Goal: Complete application form: Complete application form

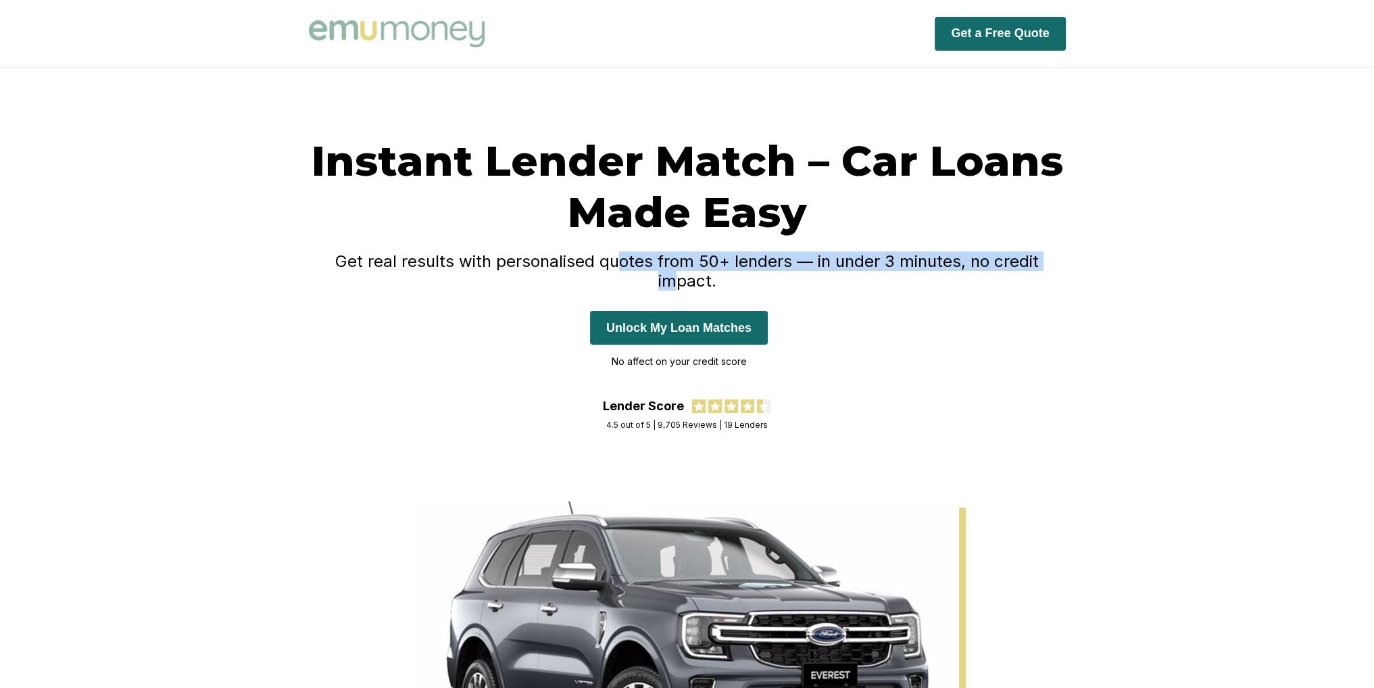
drag, startPoint x: 590, startPoint y: 270, endPoint x: 1035, endPoint y: 268, distance: 444.7
click at [1035, 268] on div "Instant Lender Match – Car Loans Made Easy Get real results with personalised q…" at bounding box center [687, 267] width 757 height 264
click at [1035, 266] on h4 "Get real results with personalised quotes from 50+ lenders — in under 3 minutes…" at bounding box center [687, 270] width 757 height 39
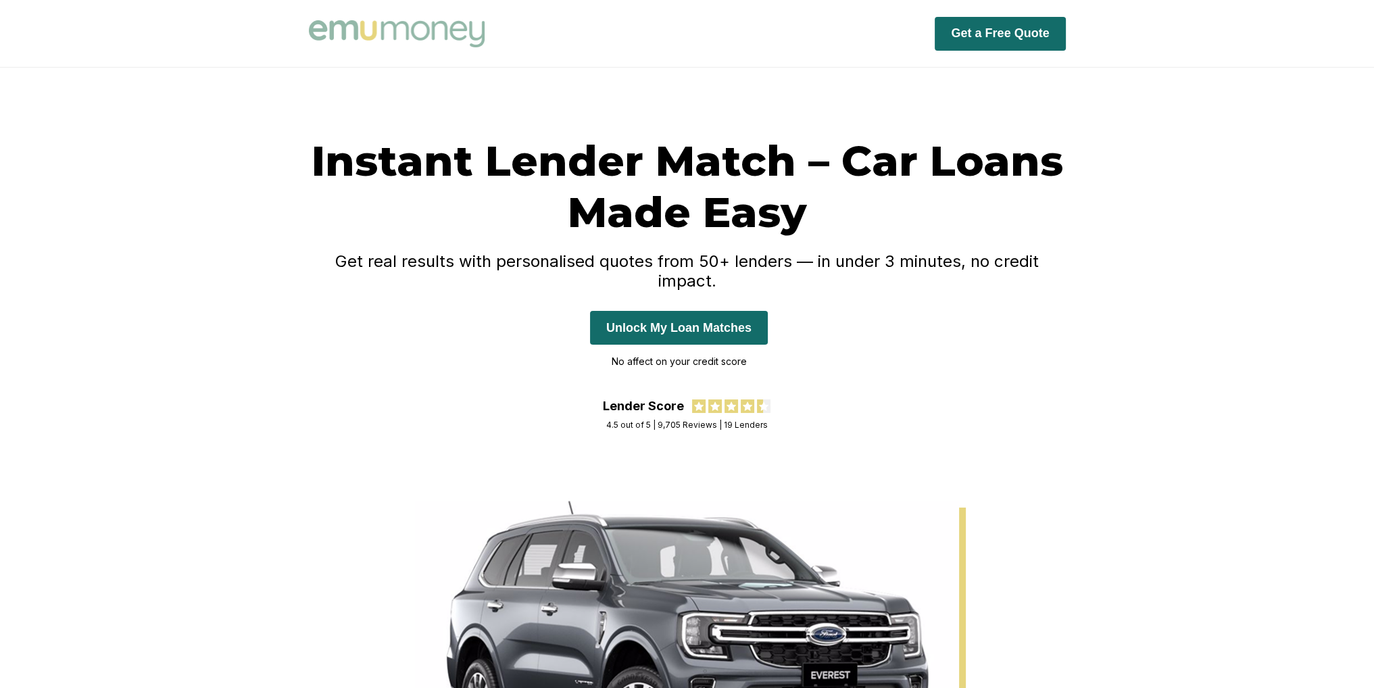
click at [992, 266] on h4 "Get real results with personalised quotes from 50+ lenders — in under 3 minutes…" at bounding box center [687, 270] width 757 height 39
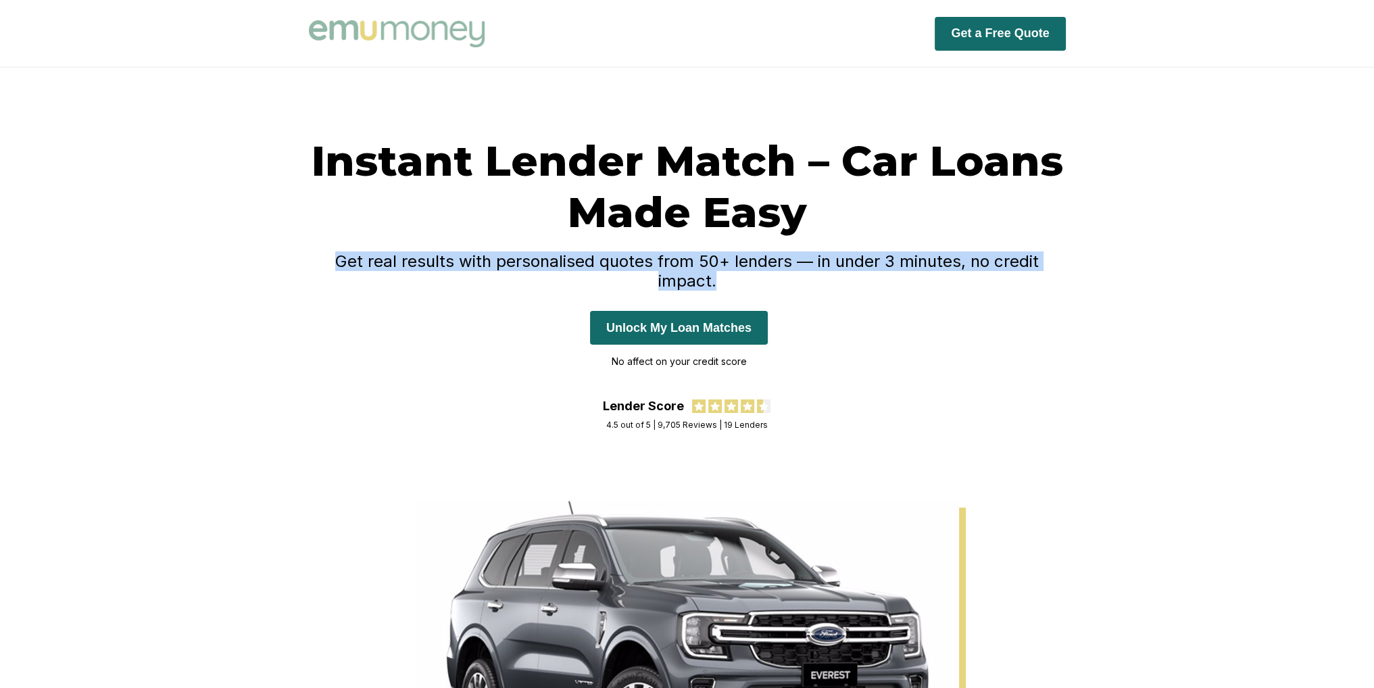
click at [992, 266] on h4 "Get real results with personalised quotes from 50+ lenders — in under 3 minutes…" at bounding box center [687, 270] width 757 height 39
click at [695, 316] on button "Unlock My Loan Matches" at bounding box center [679, 328] width 178 height 34
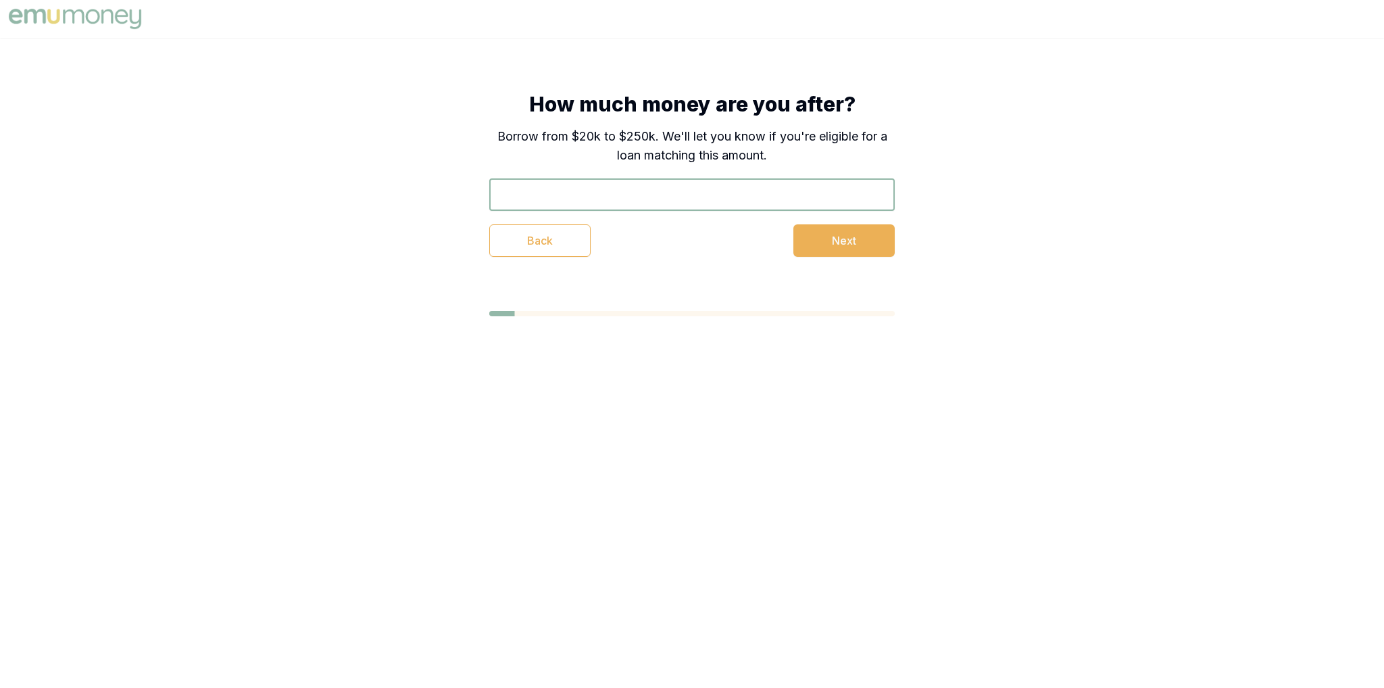
click at [716, 187] on input "text" at bounding box center [692, 194] width 406 height 32
type input "$34,333"
click at [856, 241] on button "Next" at bounding box center [843, 240] width 101 height 32
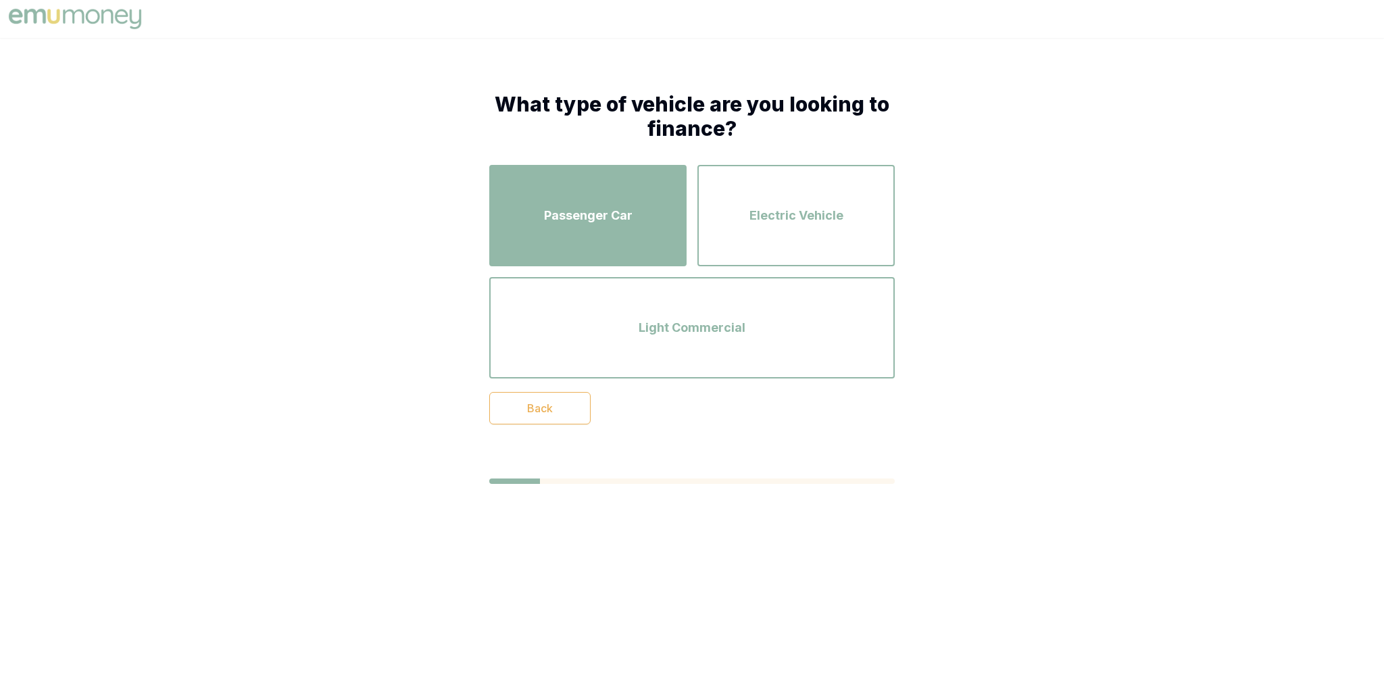
click at [614, 200] on div "Passenger Car" at bounding box center [588, 215] width 173 height 77
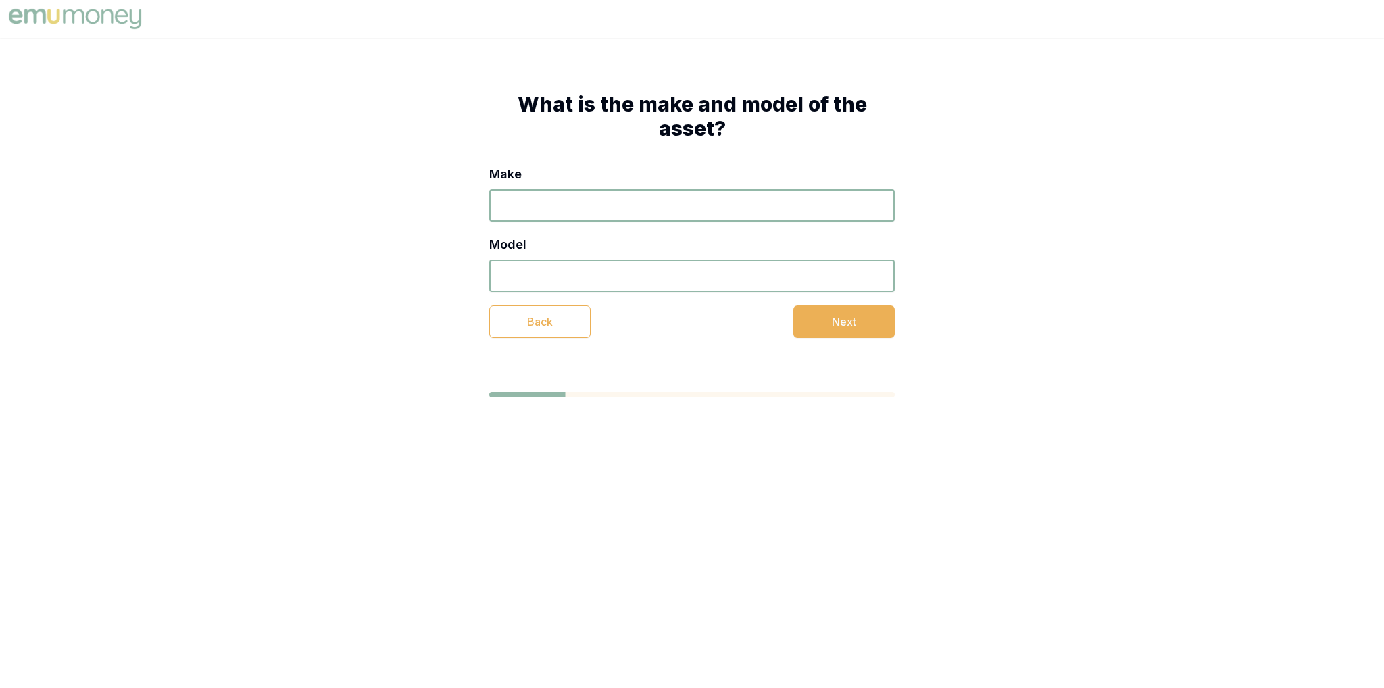
click at [614, 198] on input "Make" at bounding box center [692, 205] width 406 height 32
type input "bnw"
click at [603, 281] on input "Model" at bounding box center [692, 276] width 406 height 32
type input "1"
click at [811, 303] on div "Make bnw Model 1 Back Next" at bounding box center [692, 251] width 406 height 173
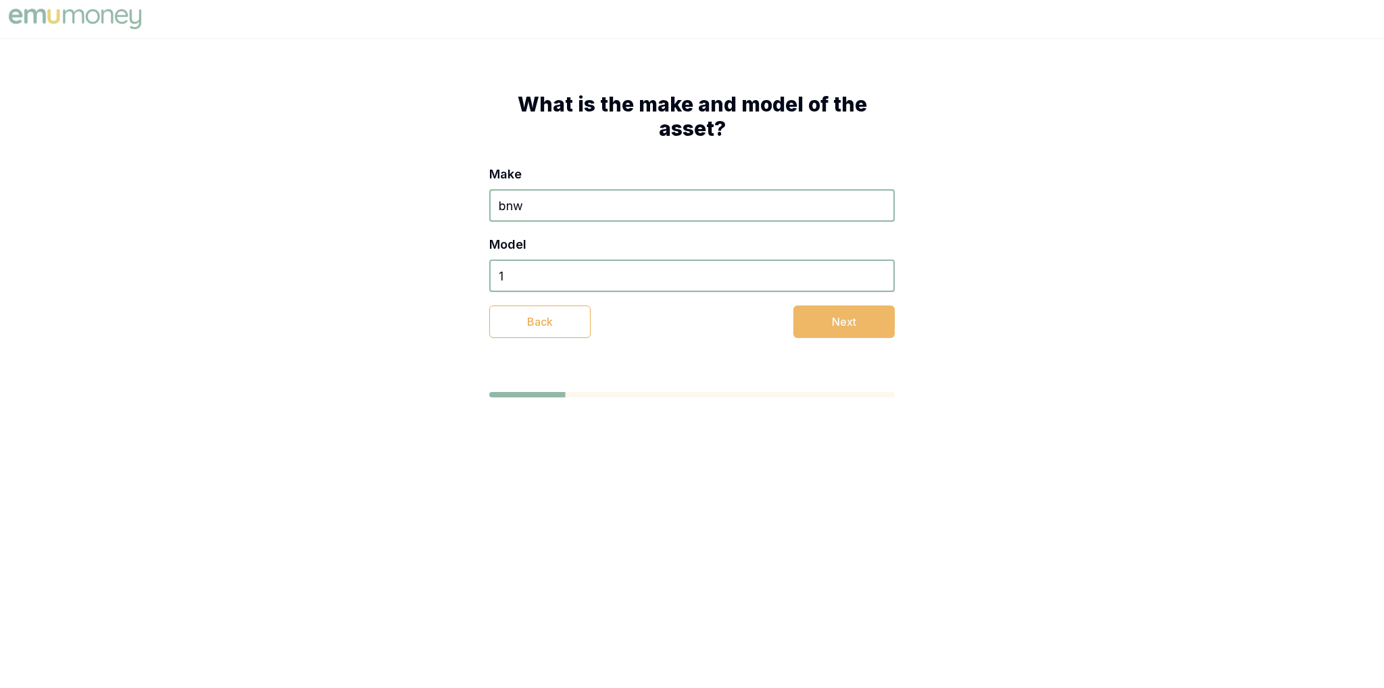
click at [823, 317] on button "Next" at bounding box center [843, 322] width 101 height 32
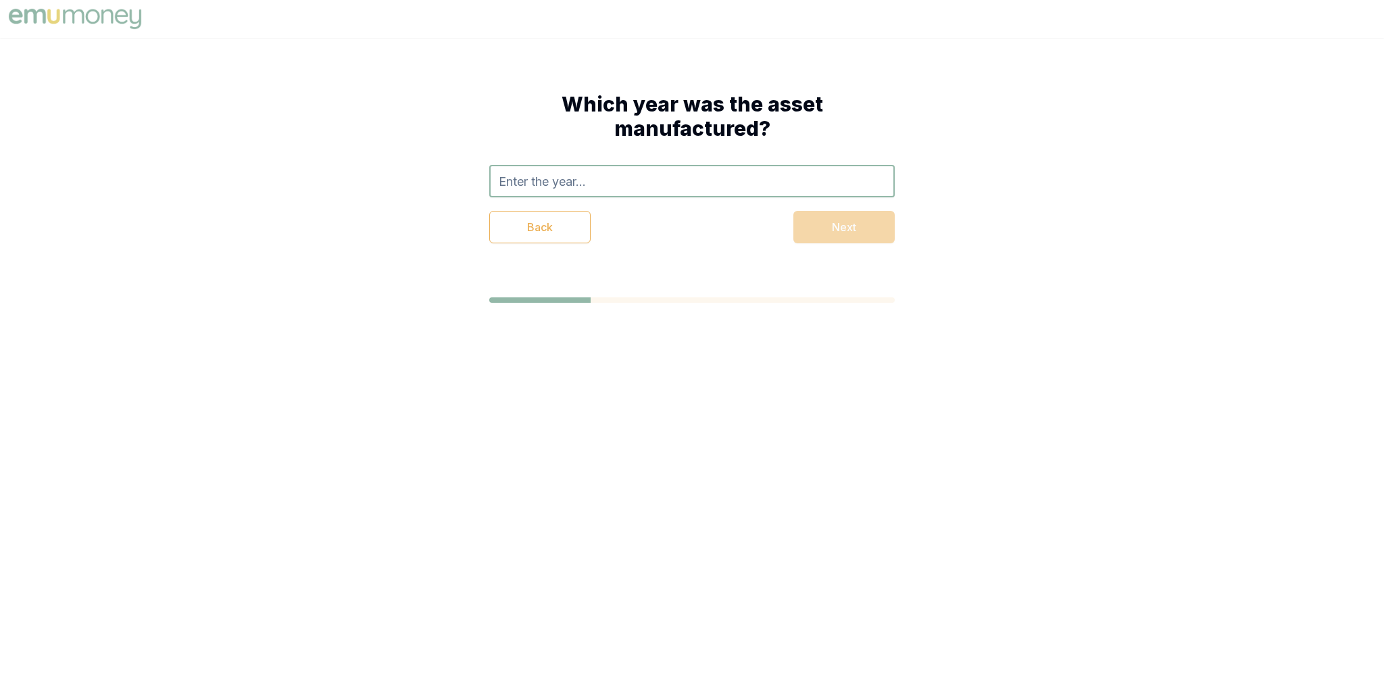
drag, startPoint x: 818, startPoint y: 314, endPoint x: 630, endPoint y: 174, distance: 234.3
click at [630, 174] on input "text" at bounding box center [692, 181] width 406 height 32
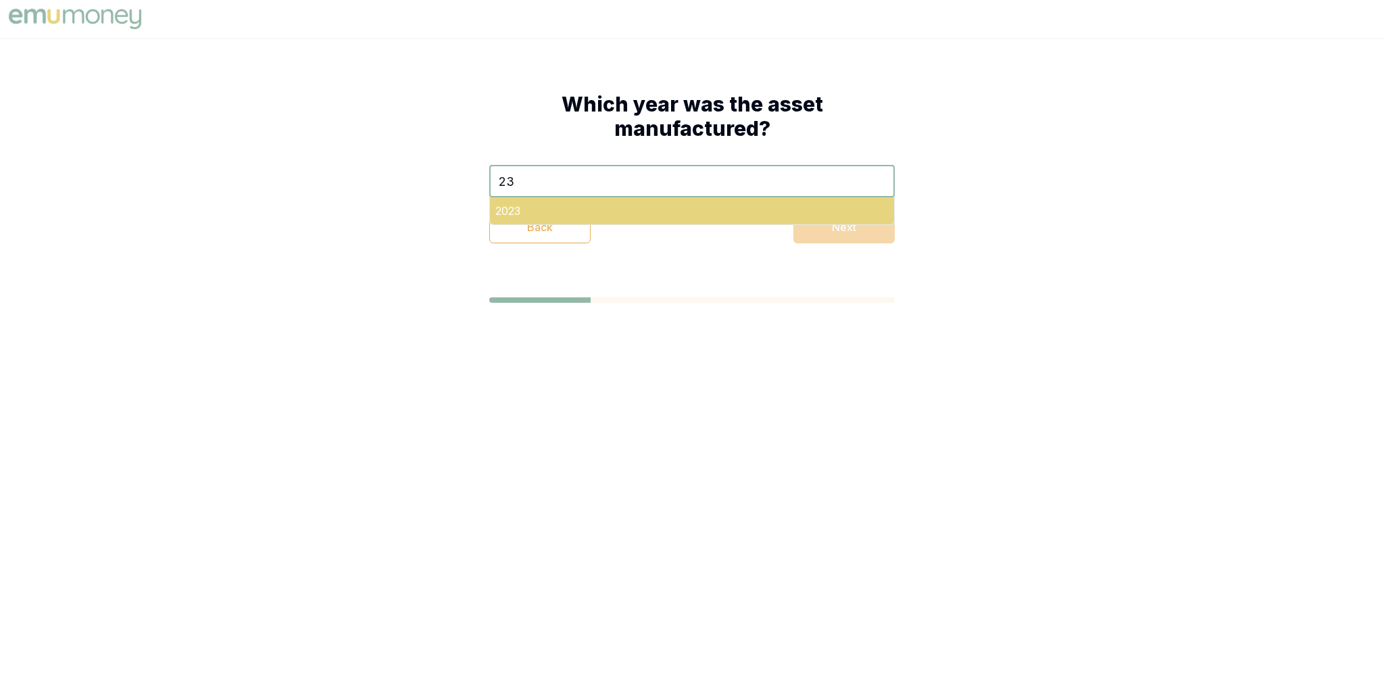
type input "23"
click at [533, 210] on div "2023" at bounding box center [692, 210] width 404 height 27
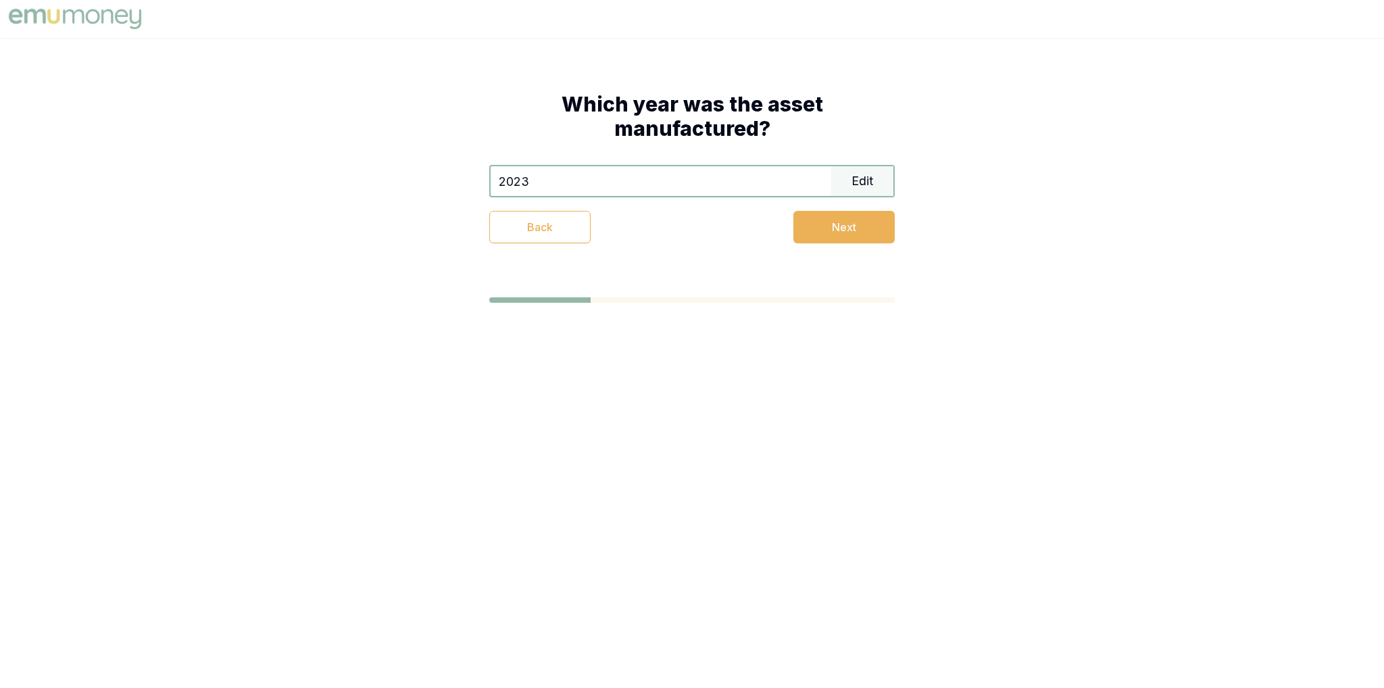
click at [775, 221] on div "Back Next" at bounding box center [692, 227] width 406 height 32
click at [820, 230] on button "Next" at bounding box center [843, 227] width 101 height 32
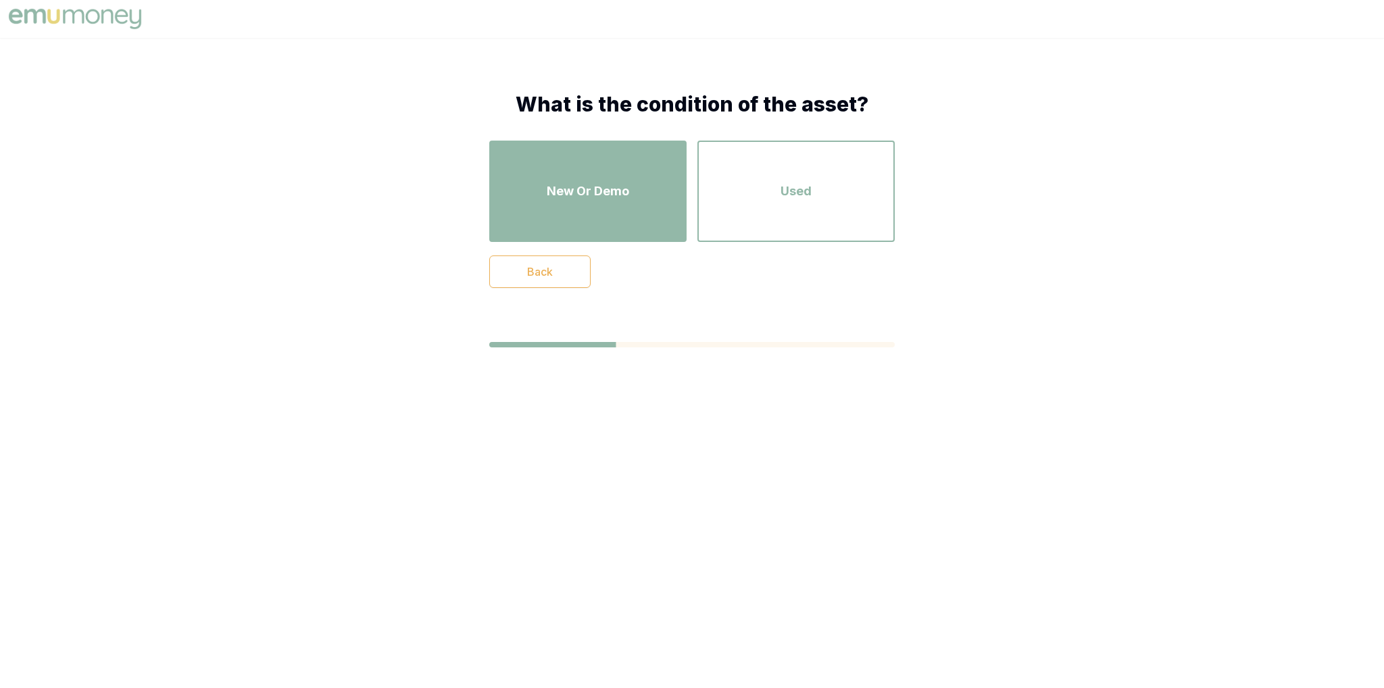
click at [630, 179] on div "New Or Demo" at bounding box center [588, 191] width 173 height 77
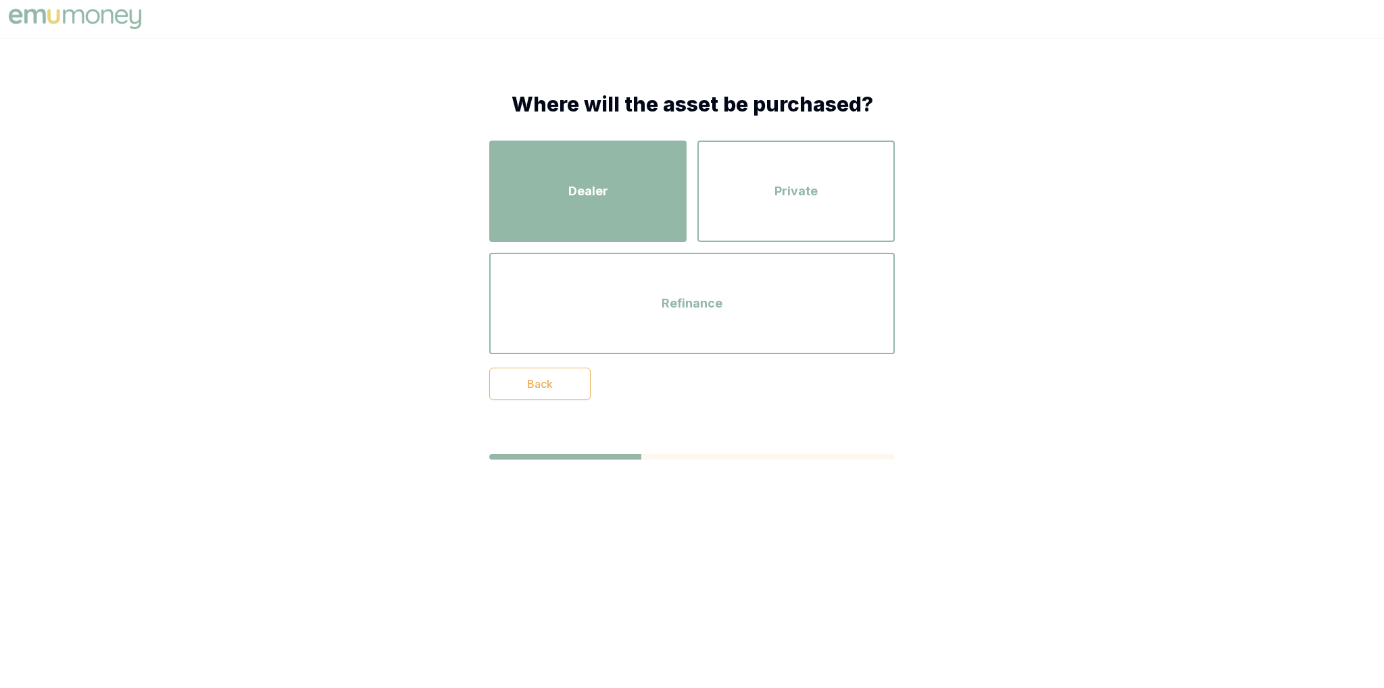
click at [587, 178] on div "Dealer" at bounding box center [588, 191] width 173 height 77
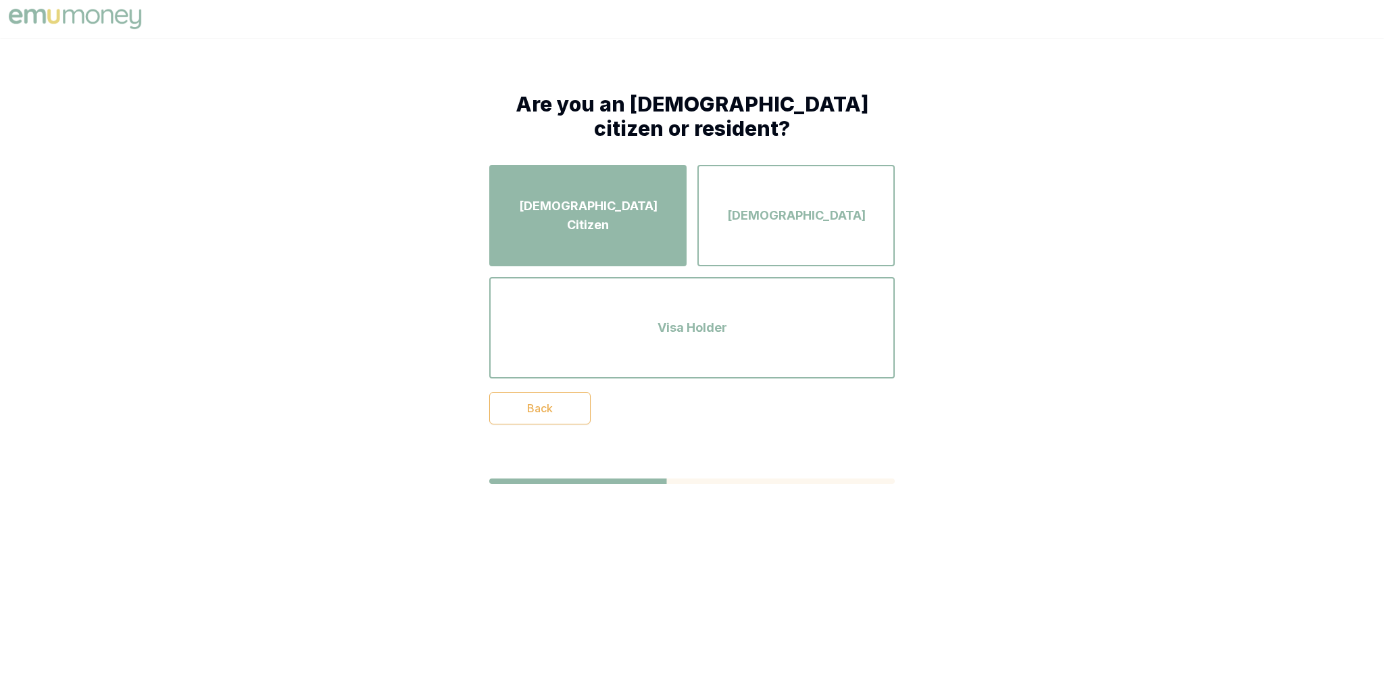
click at [568, 187] on div "[DEMOGRAPHIC_DATA] Citizen" at bounding box center [588, 215] width 173 height 77
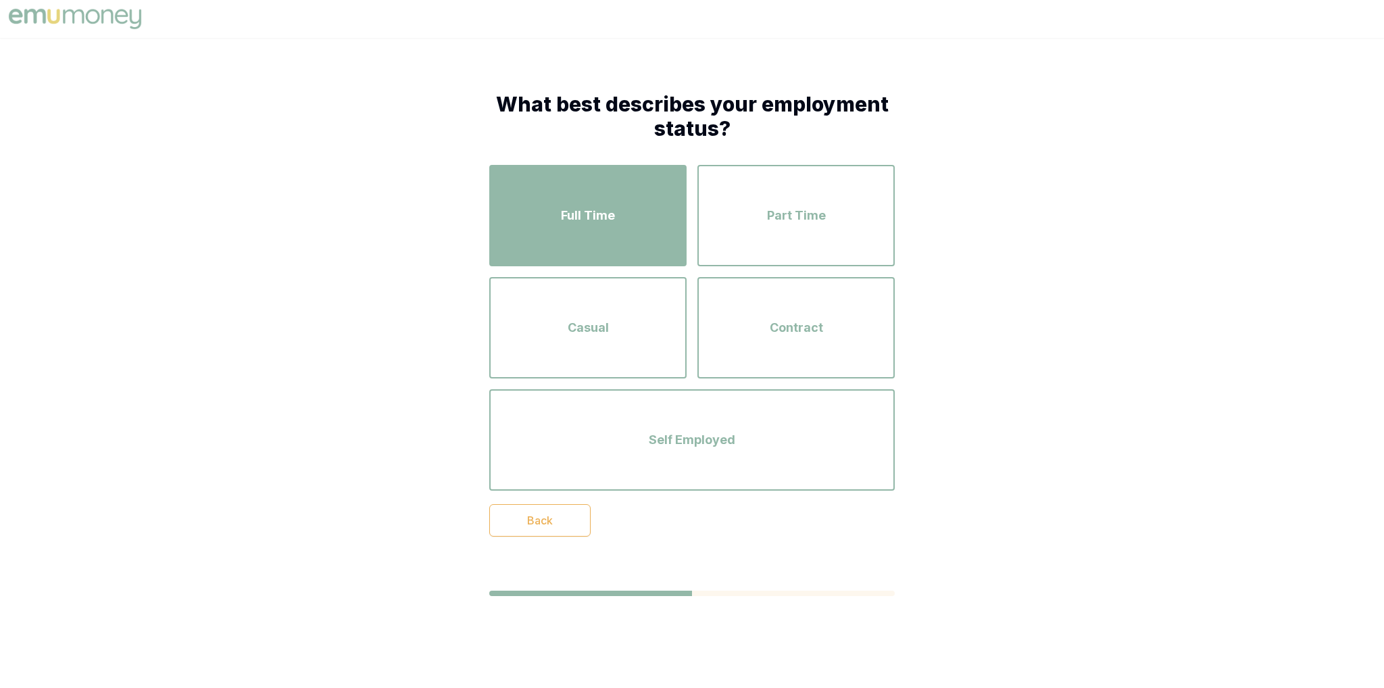
click at [635, 196] on div "Full Time" at bounding box center [588, 215] width 173 height 77
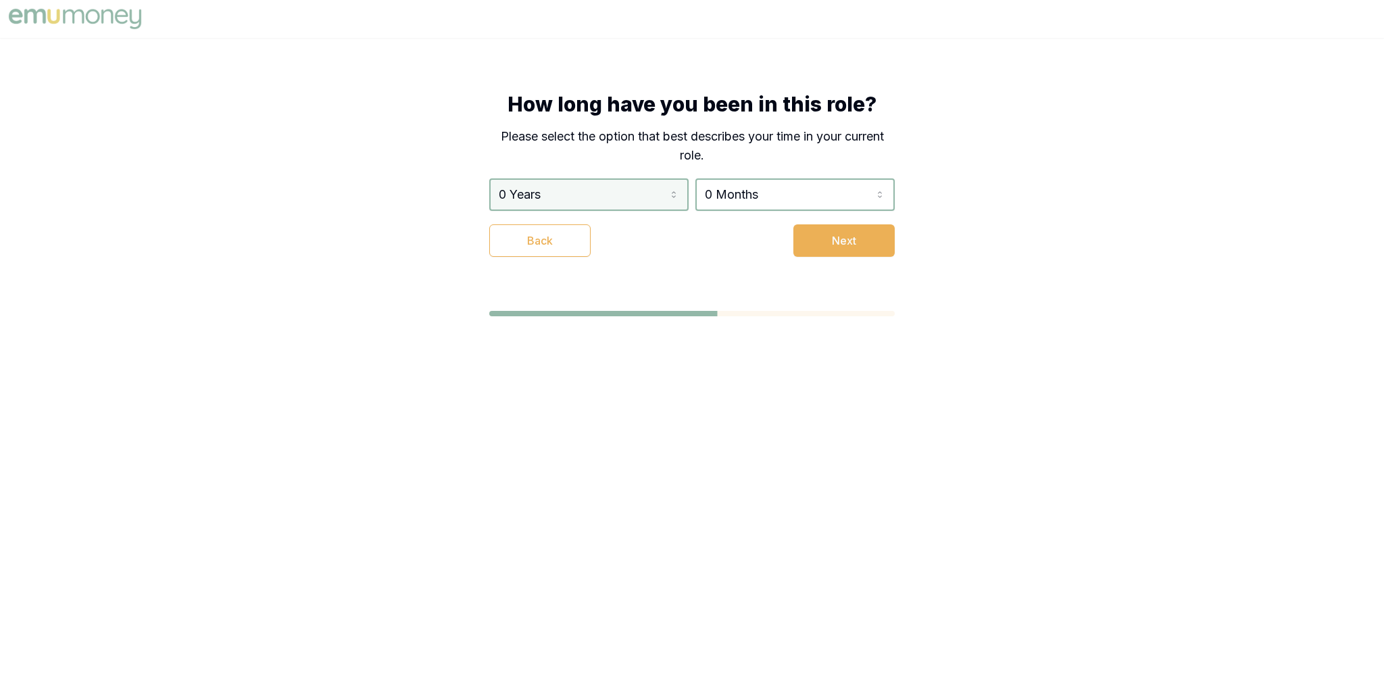
click at [626, 196] on html "How long have you been in this role? Please select the option that best describ…" at bounding box center [692, 344] width 1384 height 688
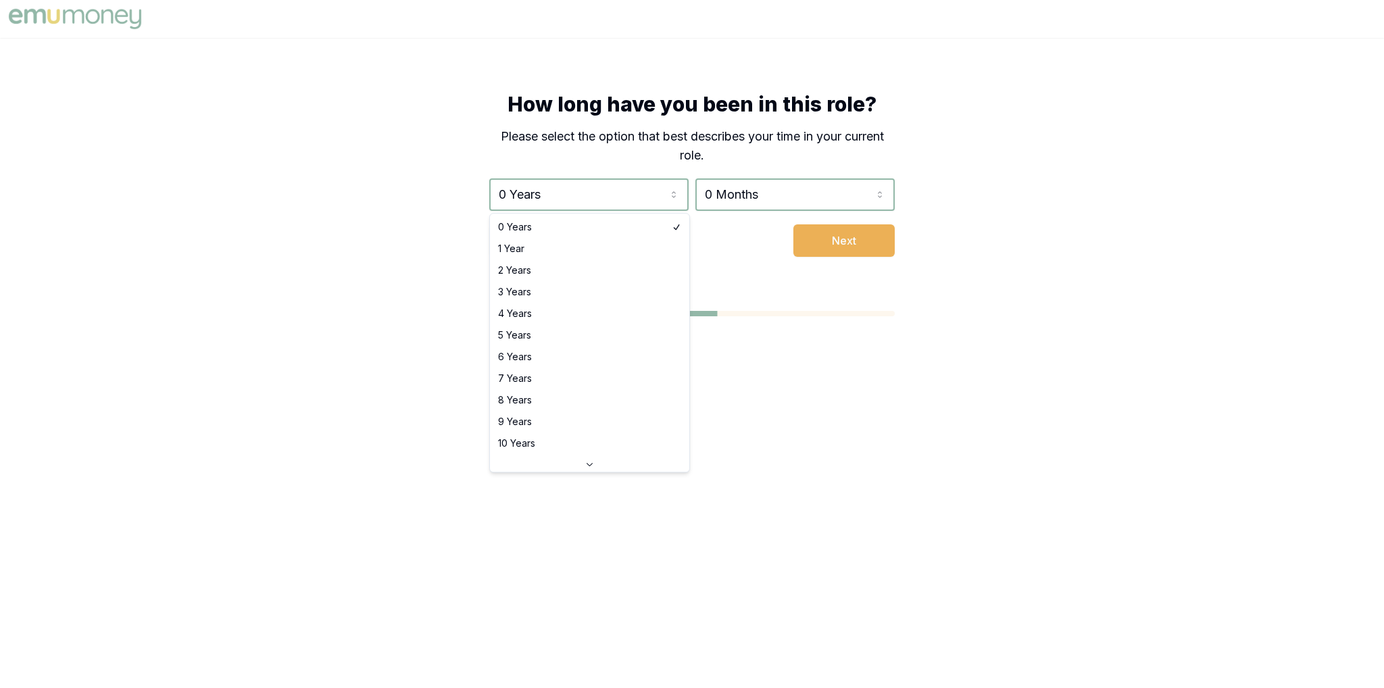
select select "1"
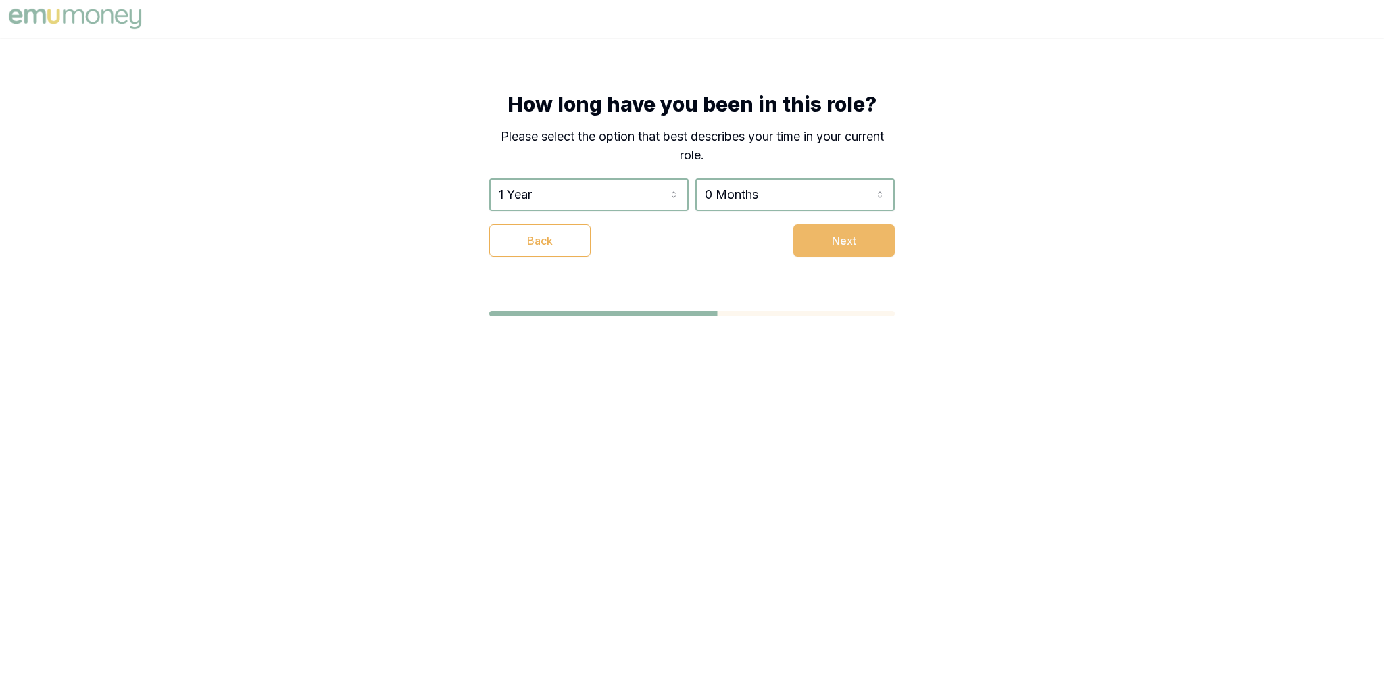
click at [856, 242] on button "Next" at bounding box center [843, 240] width 101 height 32
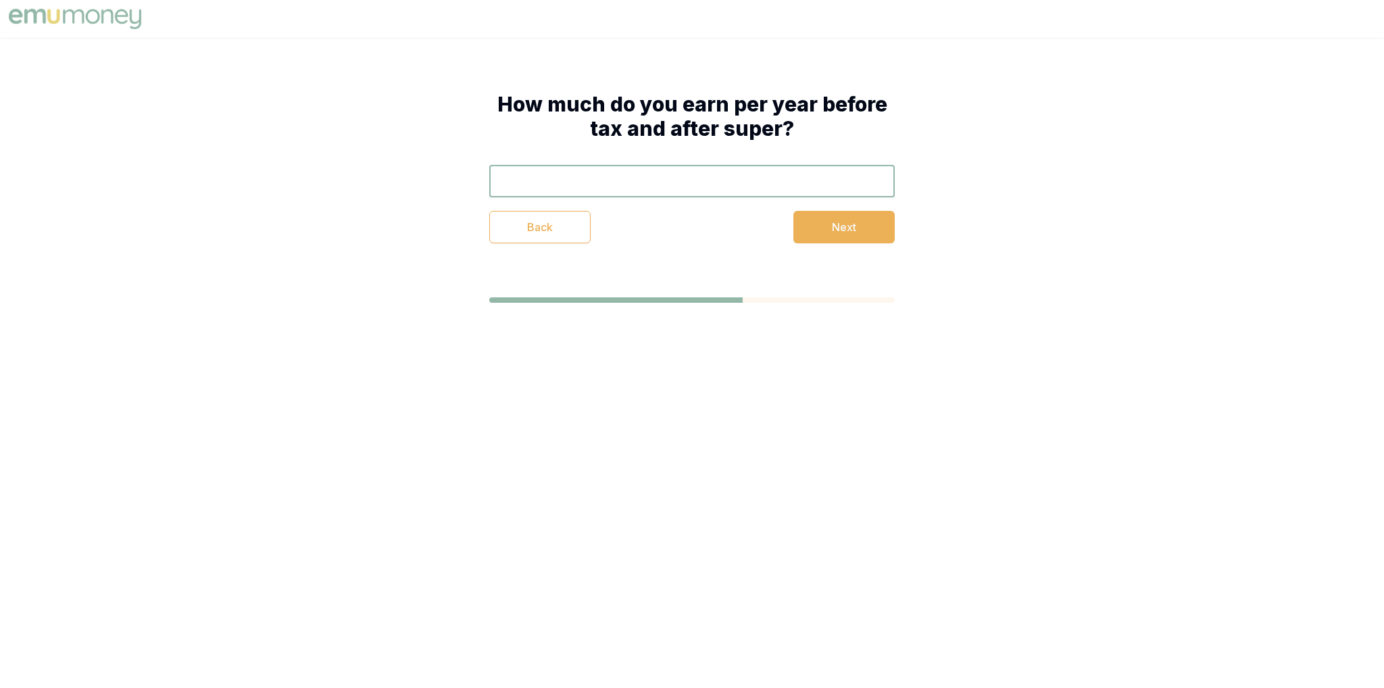
click at [599, 184] on input "text" at bounding box center [692, 181] width 406 height 32
type input "$23,444"
click at [854, 229] on button "Next" at bounding box center [843, 227] width 101 height 32
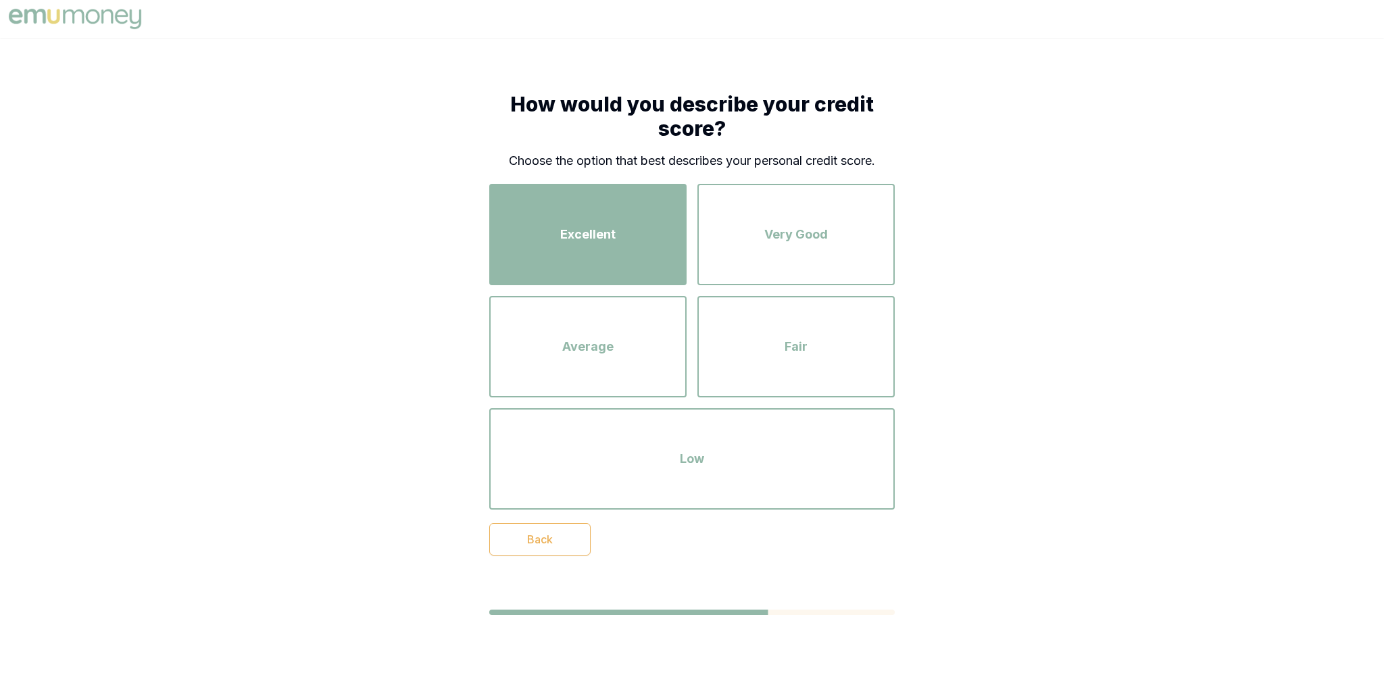
click at [668, 212] on div "Excellent" at bounding box center [588, 234] width 173 height 77
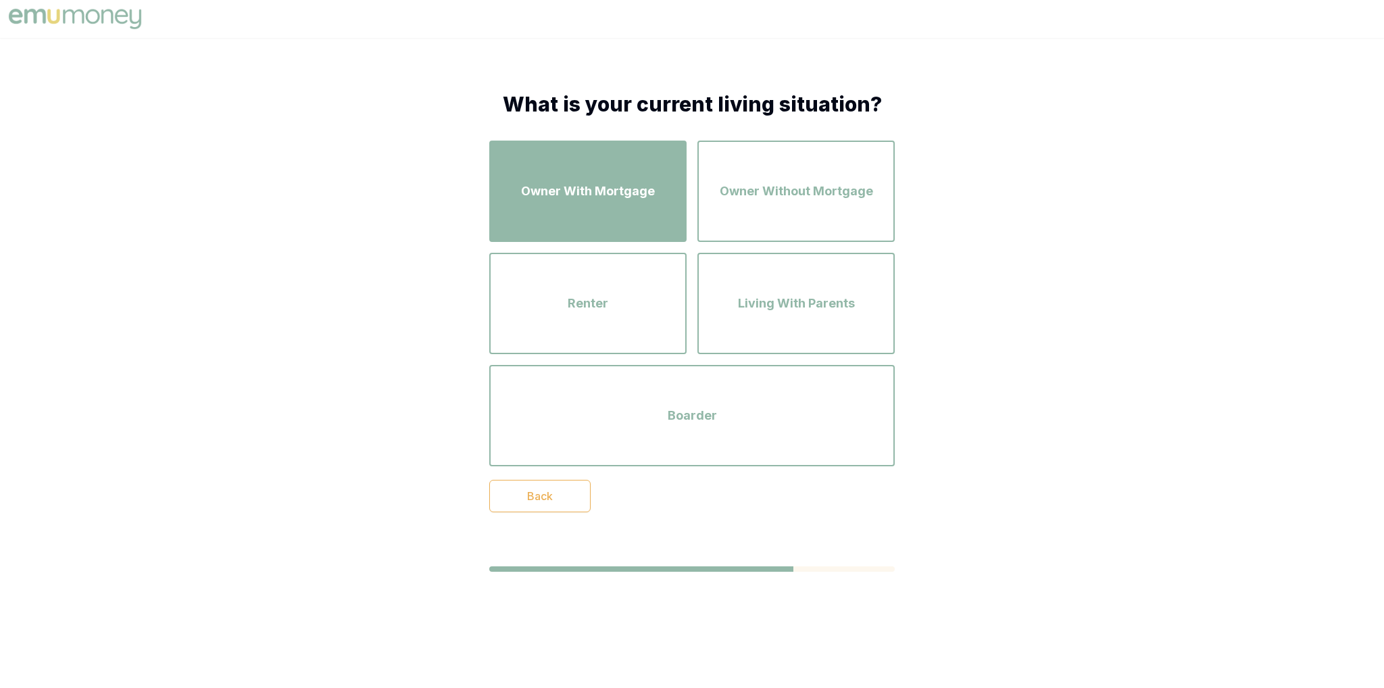
click at [622, 203] on div "Owner With Mortgage" at bounding box center [588, 191] width 173 height 77
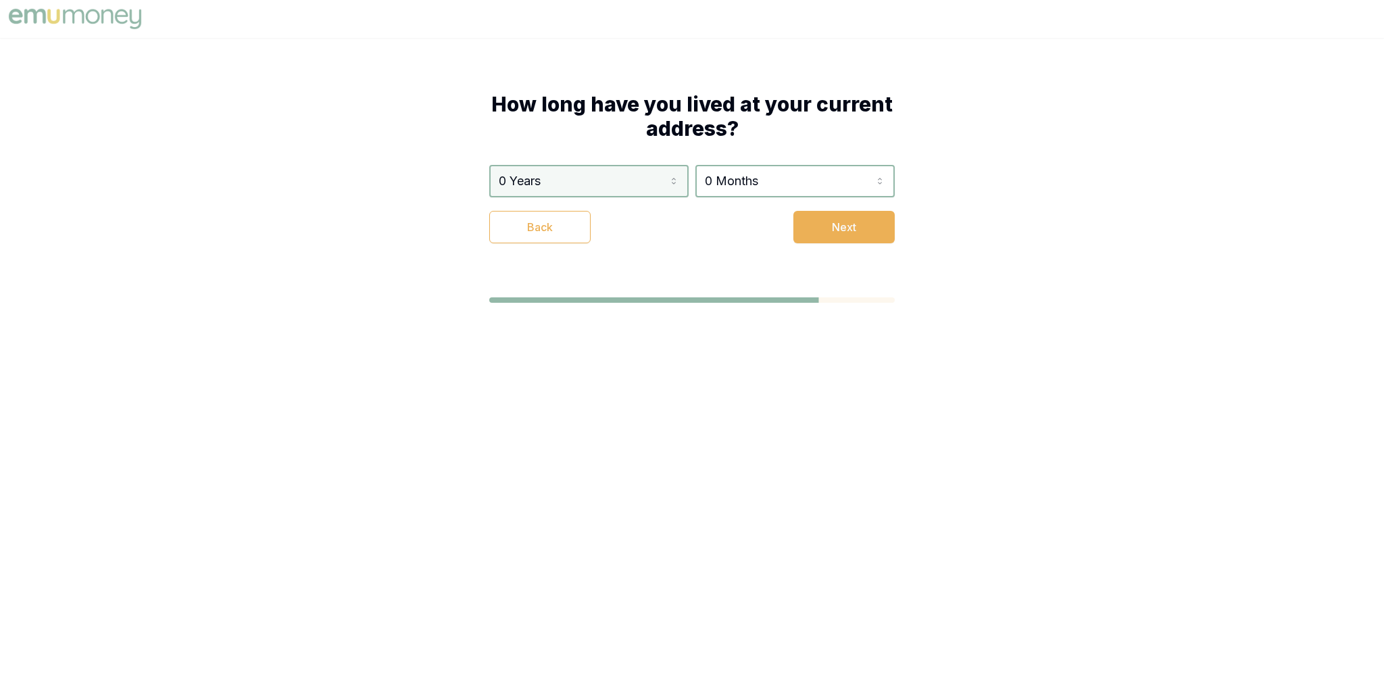
click at [658, 191] on html "How long have you lived at your current address? 0 Years 0 Years 1 Year 2 Years…" at bounding box center [692, 344] width 1384 height 688
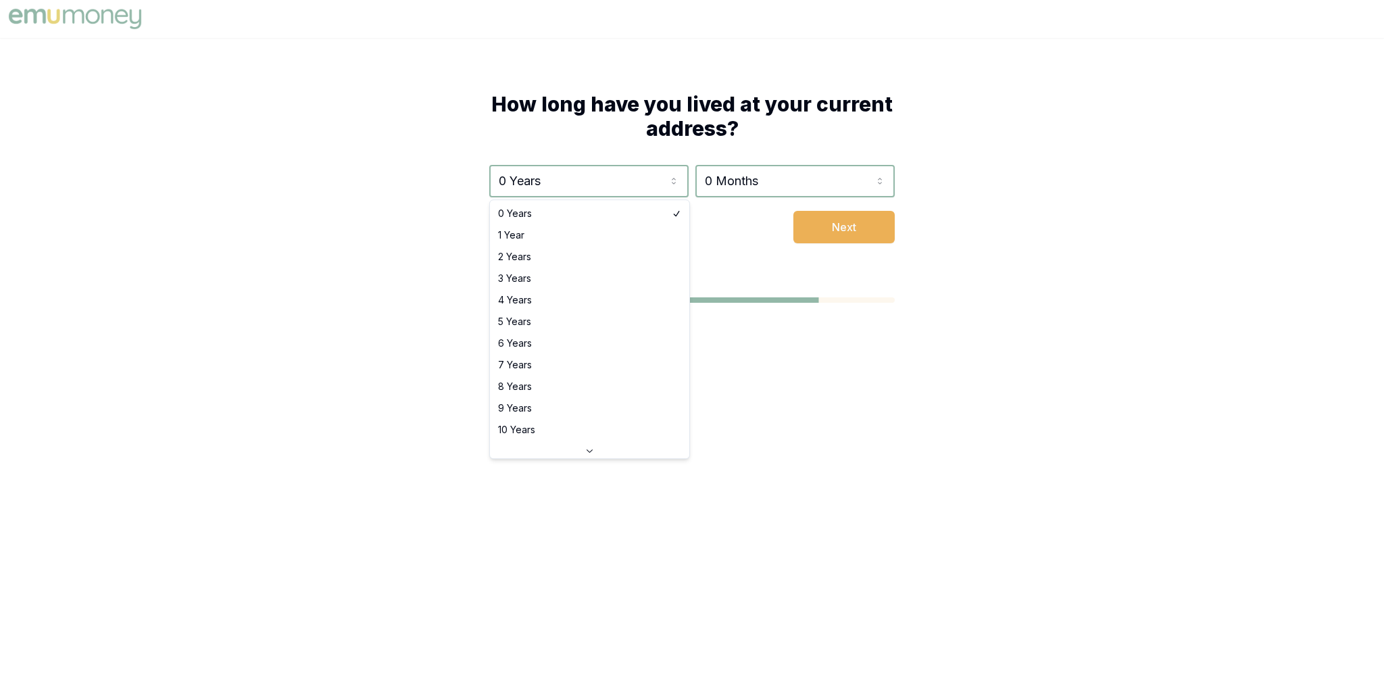
select select "2"
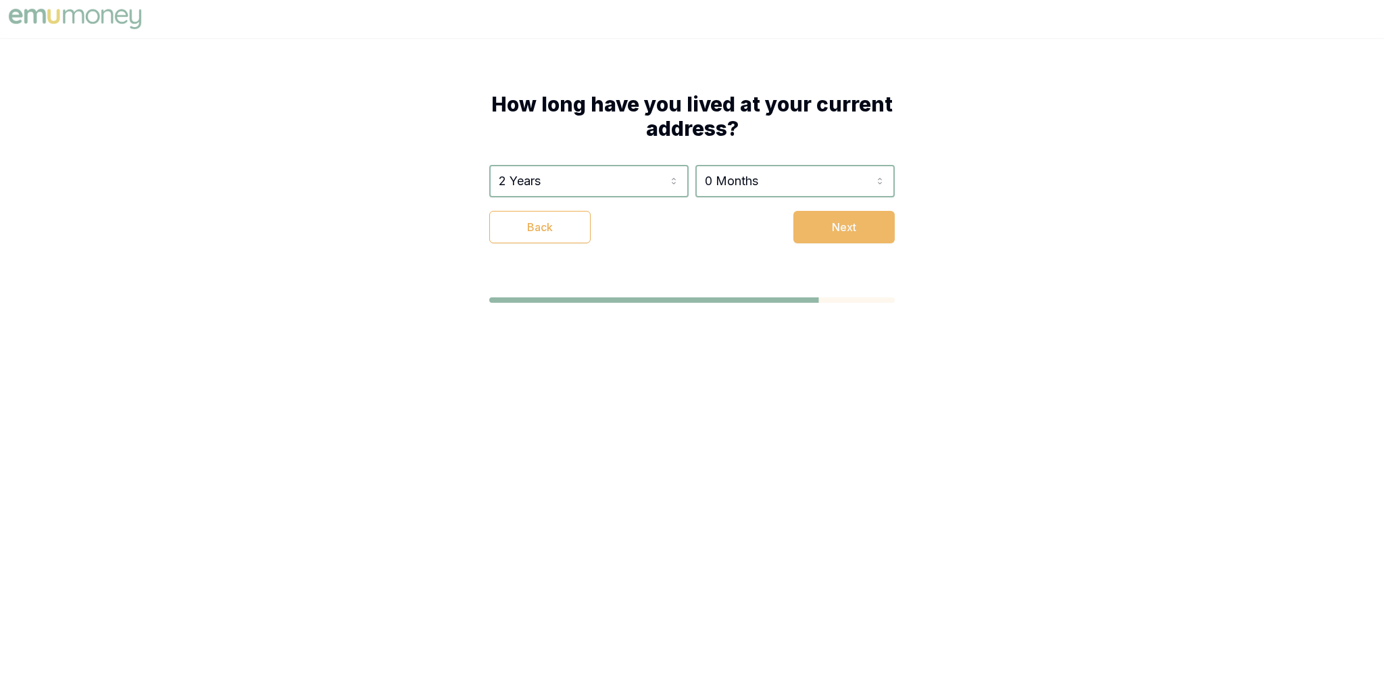
click at [872, 217] on button "Next" at bounding box center [843, 227] width 101 height 32
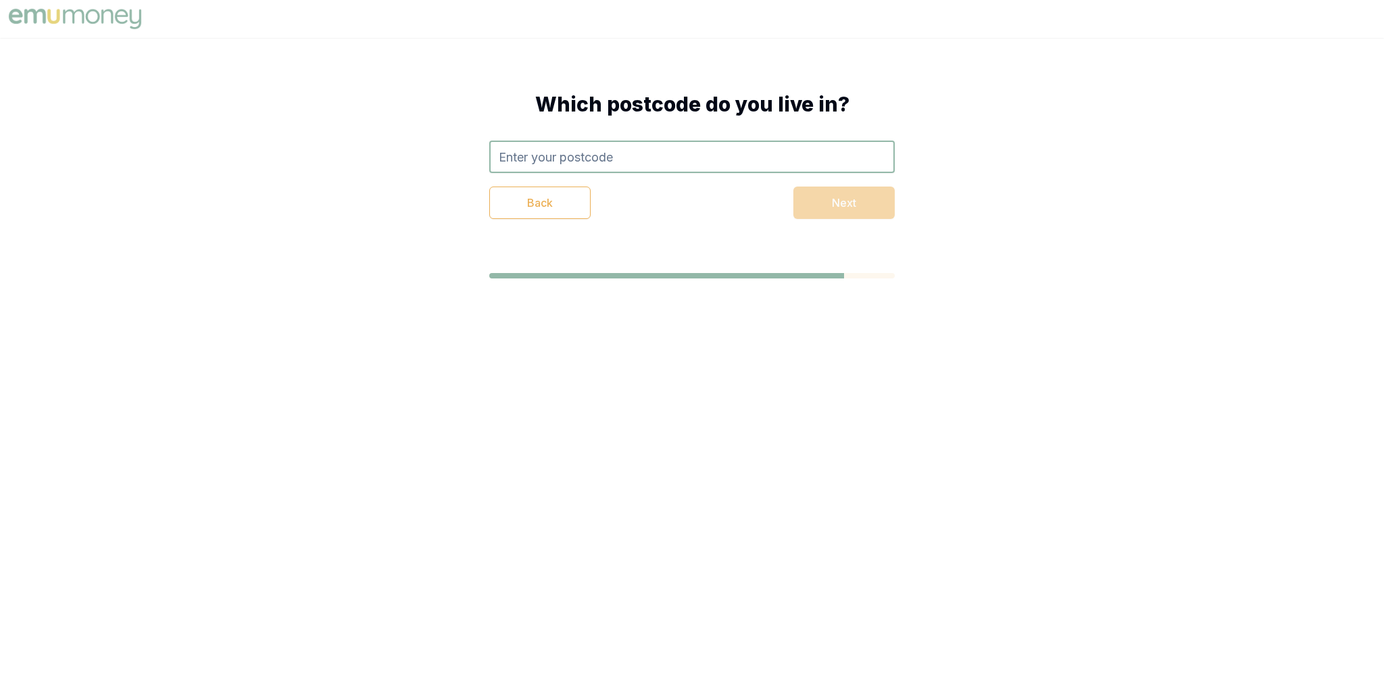
click at [636, 142] on input "text" at bounding box center [692, 157] width 406 height 32
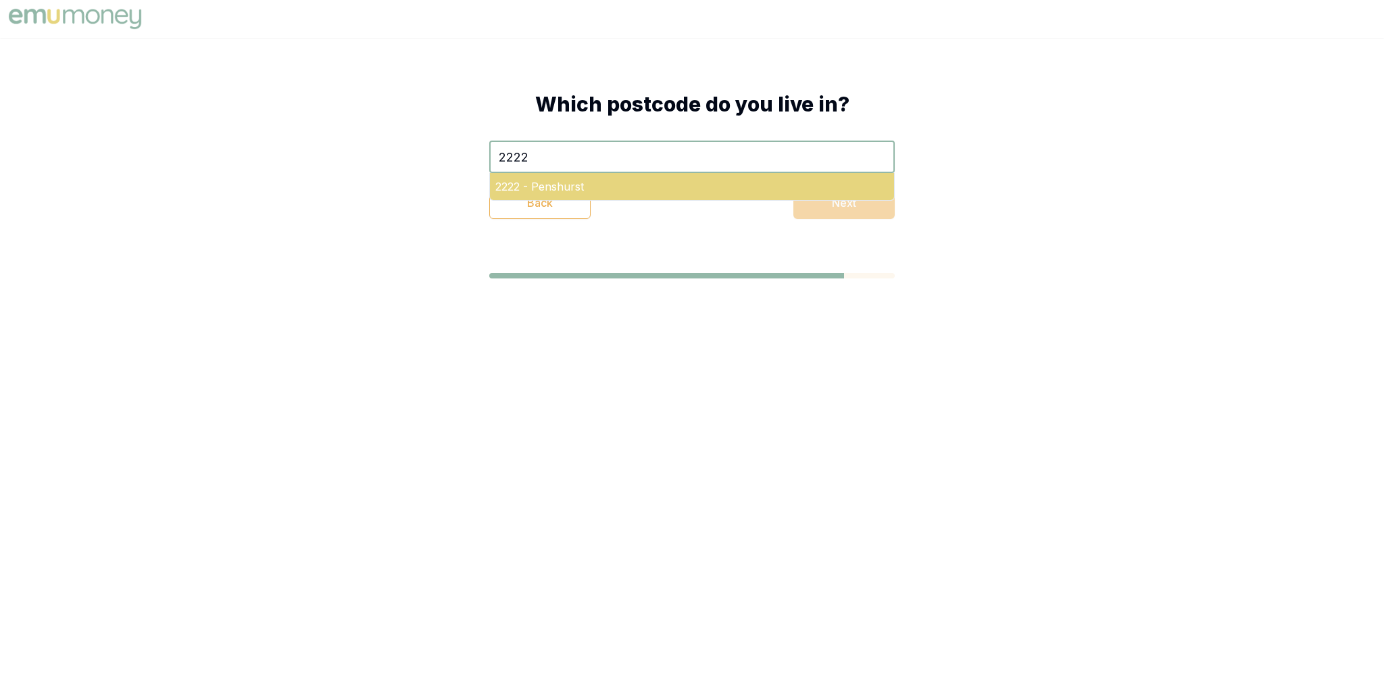
type input "2222"
click at [821, 195] on div "2222 - Penshurst" at bounding box center [692, 186] width 404 height 27
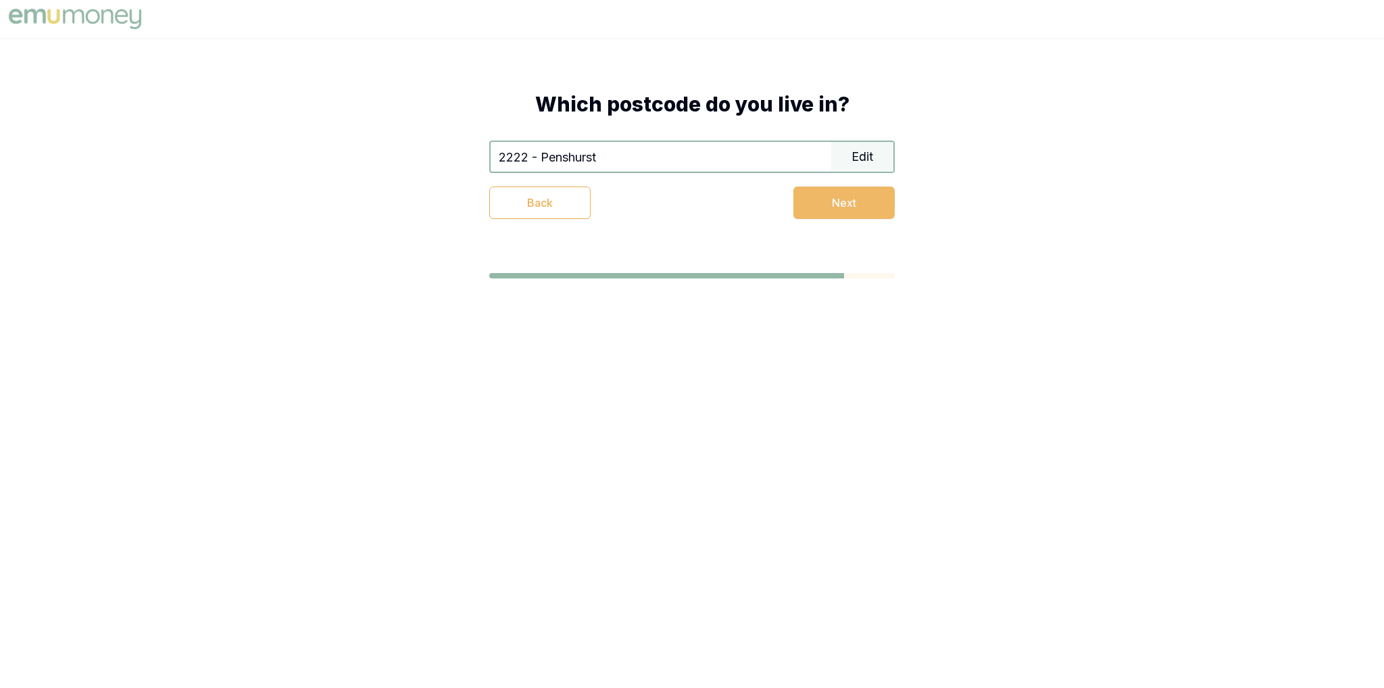
click at [826, 204] on button "Next" at bounding box center [843, 203] width 101 height 32
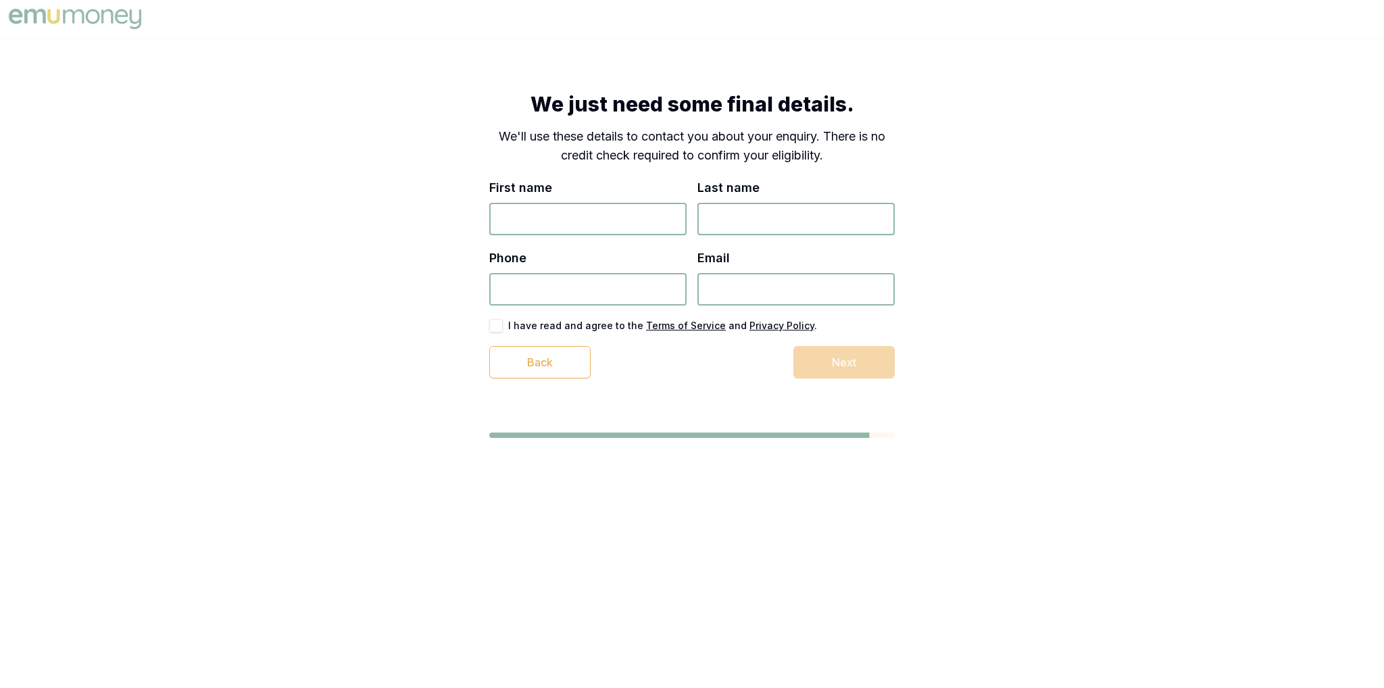
click at [593, 201] on div "First name" at bounding box center [587, 206] width 197 height 57
click at [597, 232] on input "First name" at bounding box center [587, 219] width 197 height 32
type input "test"
click at [743, 220] on input "t" at bounding box center [796, 219] width 197 height 32
type input "test"
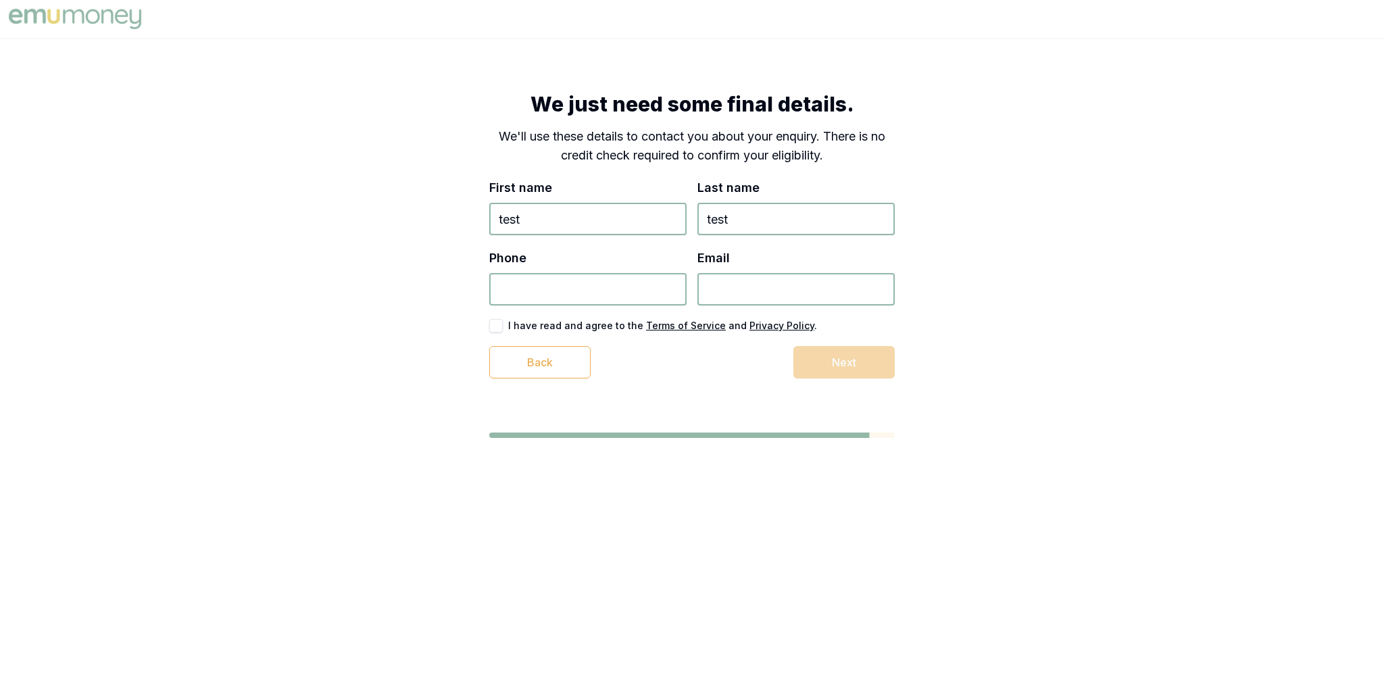
click at [580, 287] on input "Phone" at bounding box center [587, 289] width 197 height 32
type input "0452 396 654"
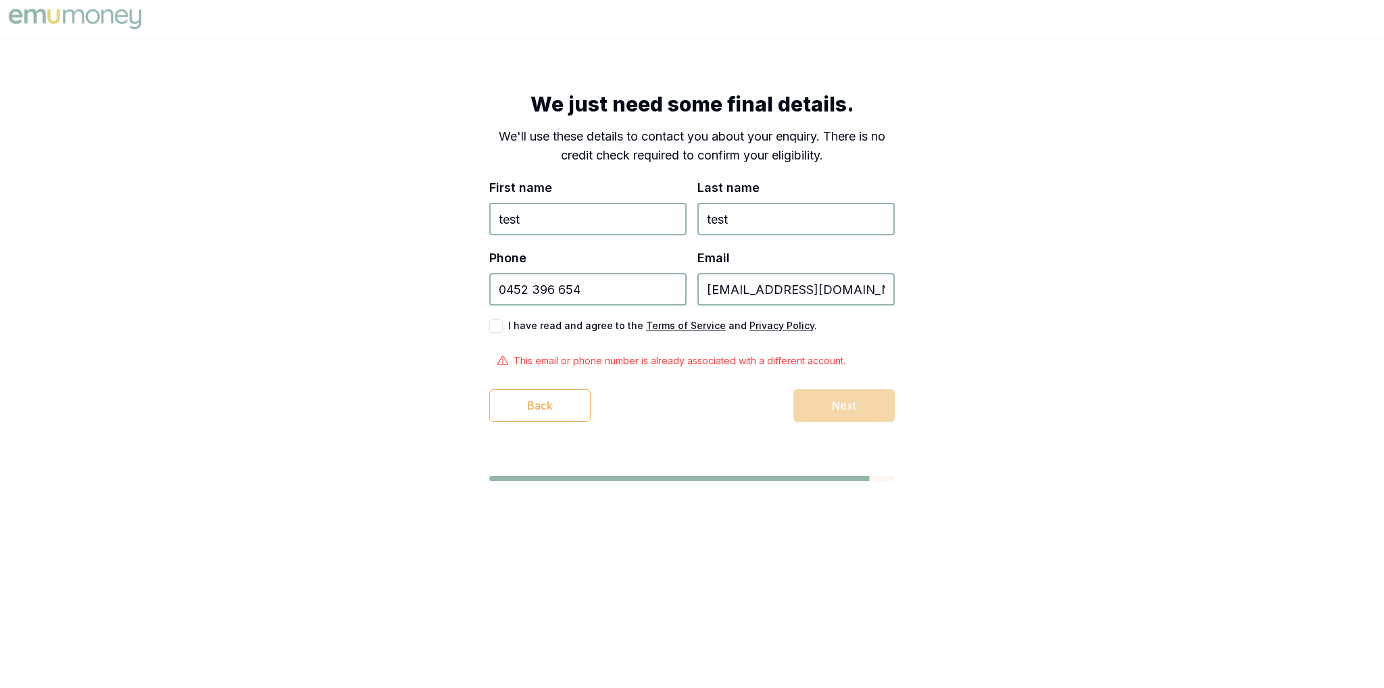
type input "[EMAIL_ADDRESS][DOMAIN_NAME]"
type button "on"
click at [489, 319] on button "on" at bounding box center [496, 326] width 14 height 14
click at [424, 352] on div "We just need some final details. We'll use these details to contact you about y…" at bounding box center [692, 286] width 1384 height 497
drag, startPoint x: 777, startPoint y: 291, endPoint x: 535, endPoint y: 284, distance: 242.1
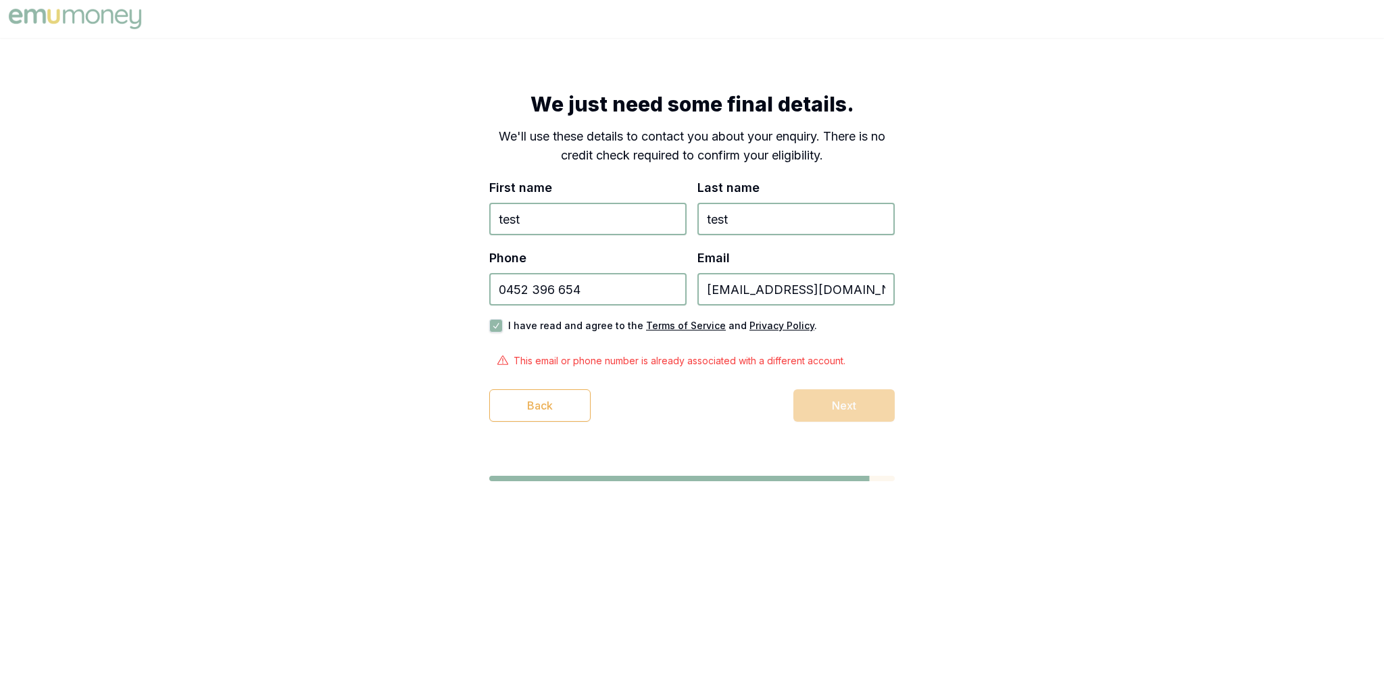
click at [535, 285] on div "Phone [PHONE_NUMBER] Email [EMAIL_ADDRESS][DOMAIN_NAME]" at bounding box center [692, 277] width 406 height 57
click at [964, 295] on div "We just need some final details. We'll use these details to contact you about y…" at bounding box center [692, 286] width 1384 height 497
drag, startPoint x: 872, startPoint y: 289, endPoint x: 468, endPoint y: 317, distance: 405.2
click at [468, 317] on div "We just need some final details. We'll use these details to contact you about y…" at bounding box center [692, 257] width 514 height 438
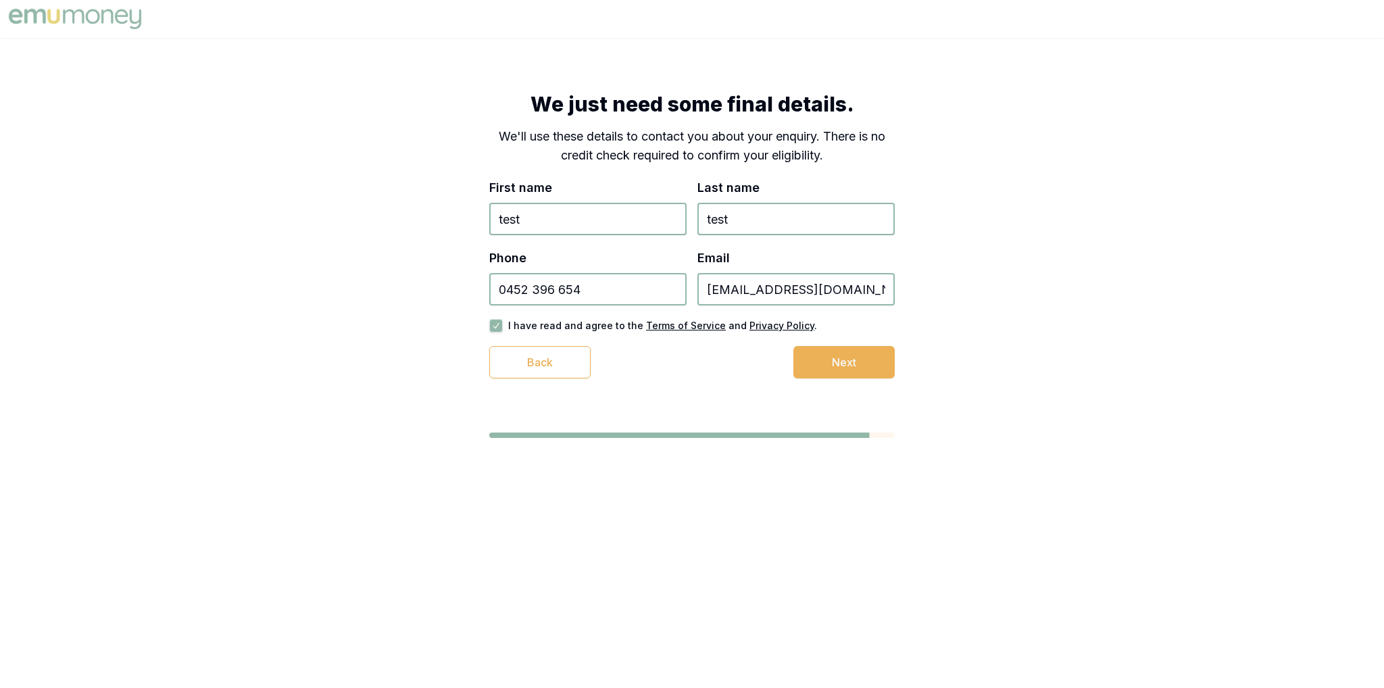
click at [862, 287] on input "[EMAIL_ADDRESS][DOMAIN_NAME]" at bounding box center [796, 289] width 197 height 32
click at [931, 285] on div "We just need some final details. We'll use these details to contact you about y…" at bounding box center [692, 235] width 514 height 395
click at [887, 280] on input "[EMAIL_ADDRESS][DOMAIN_NAME]" at bounding box center [796, 289] width 197 height 32
click at [783, 287] on input "[EMAIL_ADDRESS][DOMAIN_NAME]" at bounding box center [796, 289] width 197 height 32
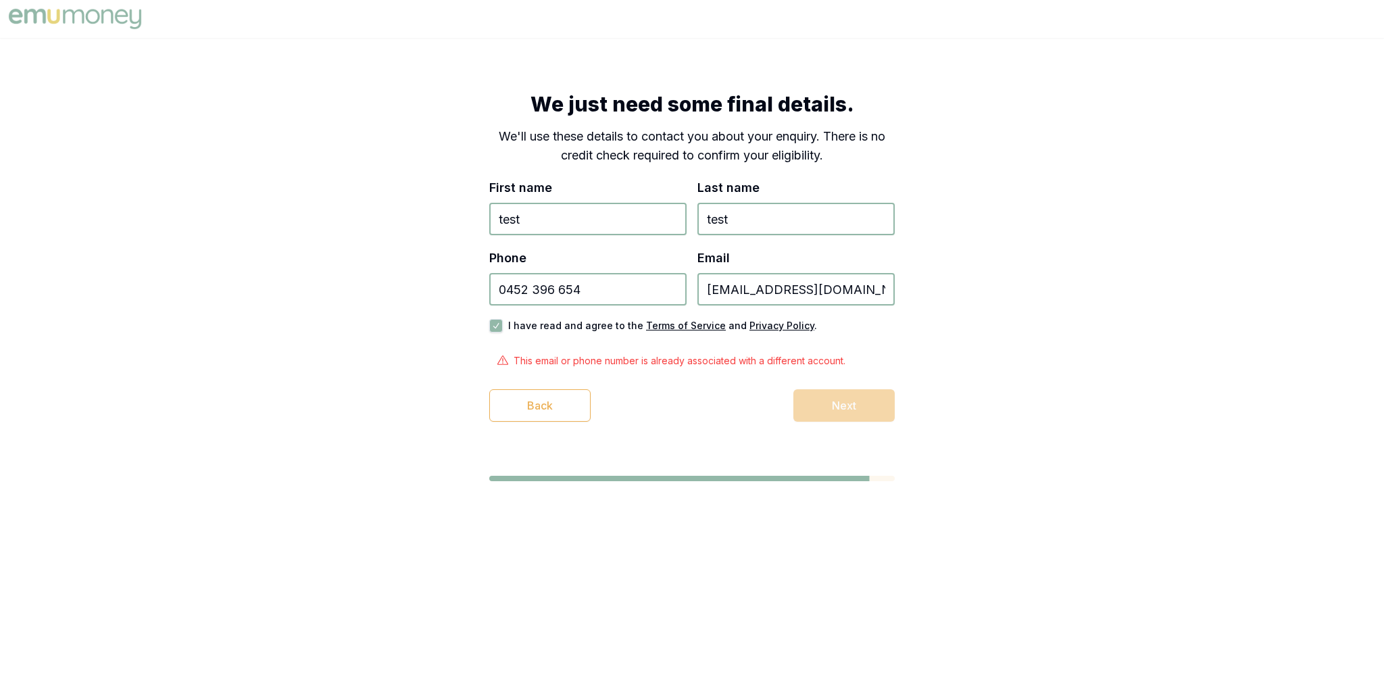
type input "[EMAIL_ADDRESS][DOMAIN_NAME]"
click at [950, 263] on div "We just need some final details. We'll use these details to contact you about y…" at bounding box center [692, 286] width 1384 height 497
click at [793, 289] on input "[EMAIL_ADDRESS][DOMAIN_NAME]" at bounding box center [796, 289] width 197 height 32
